Goal: Check status

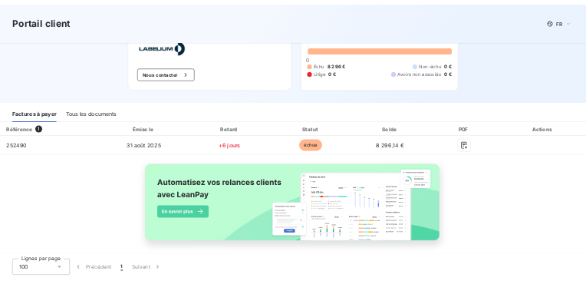
scroll to position [90, 0]
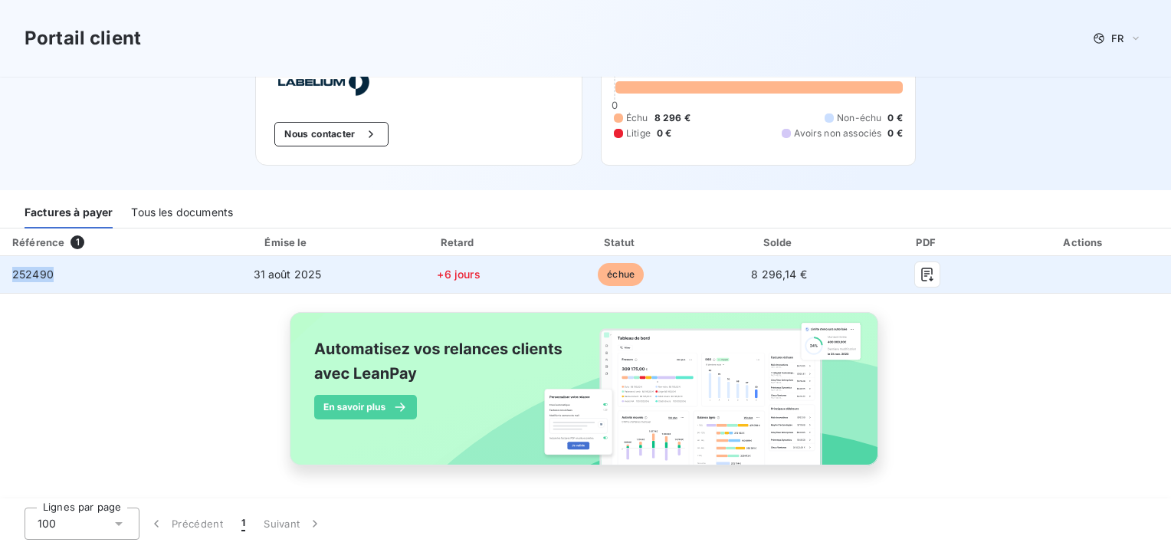
drag, startPoint x: 67, startPoint y: 278, endPoint x: 5, endPoint y: 269, distance: 62.0
click at [5, 269] on td "252490" at bounding box center [99, 274] width 198 height 37
copy span "252490"
click at [920, 270] on icon "button" at bounding box center [927, 274] width 15 height 15
click at [920, 276] on icon "button" at bounding box center [927, 274] width 15 height 15
